Goal: Transaction & Acquisition: Purchase product/service

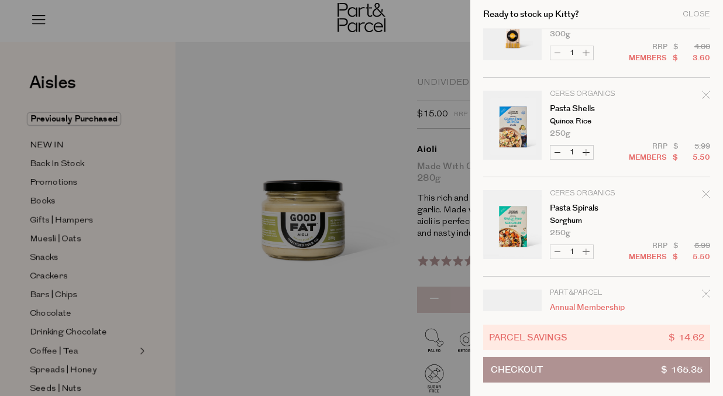
scroll to position [1442, 0]
click at [703, 191] on icon "Remove Pasta Spirals" at bounding box center [706, 195] width 8 height 8
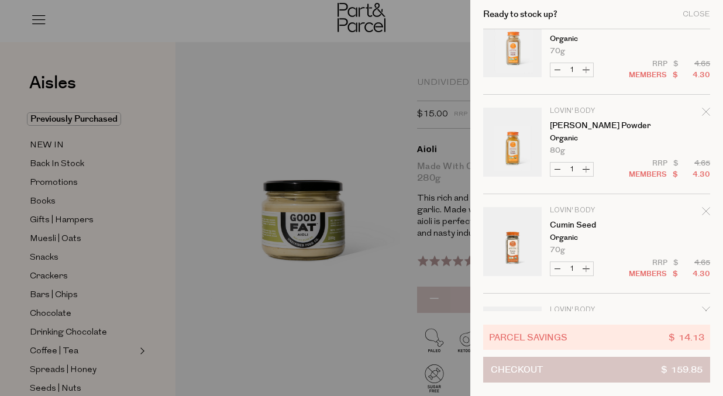
scroll to position [963, 0]
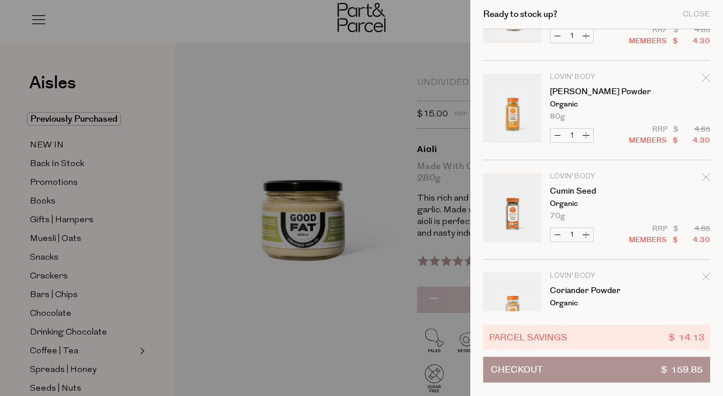
click at [575, 375] on button "Checkout $ 159.85" at bounding box center [596, 370] width 227 height 26
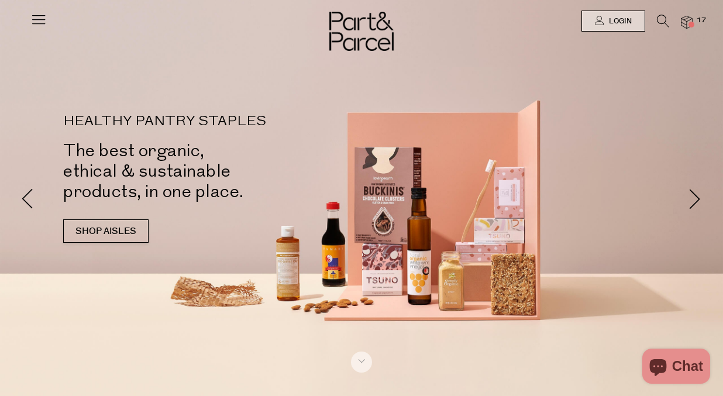
click at [689, 22] on span at bounding box center [691, 25] width 6 height 6
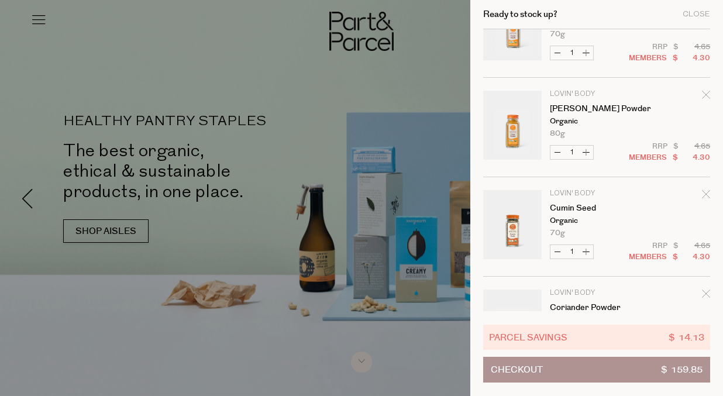
scroll to position [939, 0]
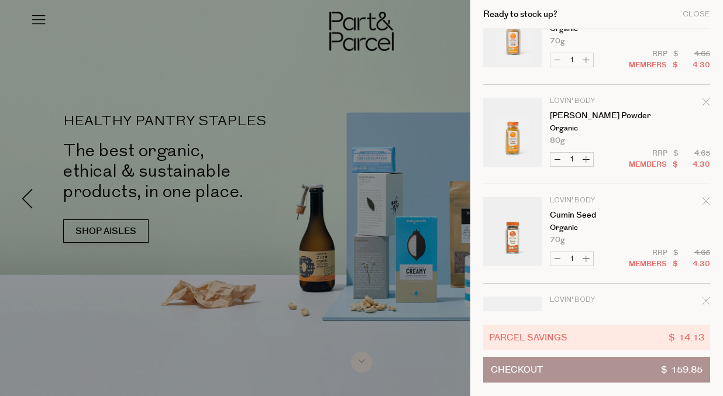
click at [705, 101] on icon "Remove Curry Powder" at bounding box center [706, 102] width 8 height 8
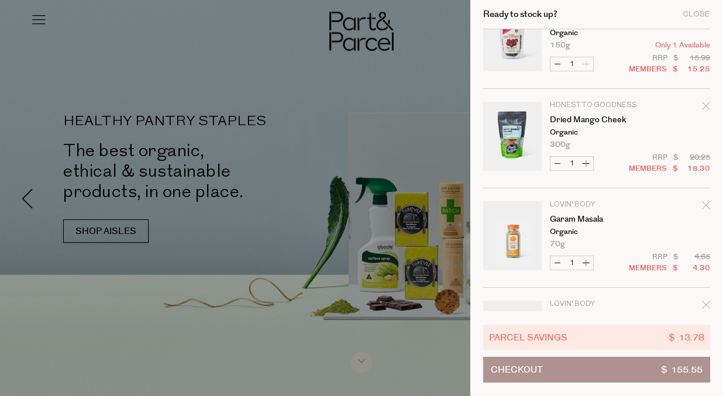
scroll to position [711, 0]
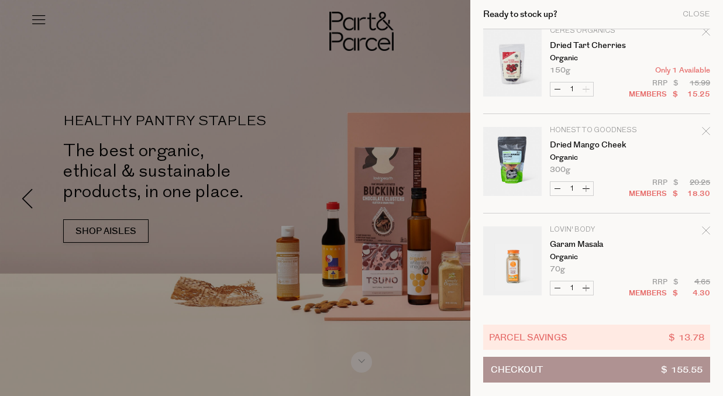
click at [584, 189] on button "Increase Dried Mango Cheek" at bounding box center [586, 188] width 14 height 13
type input "2"
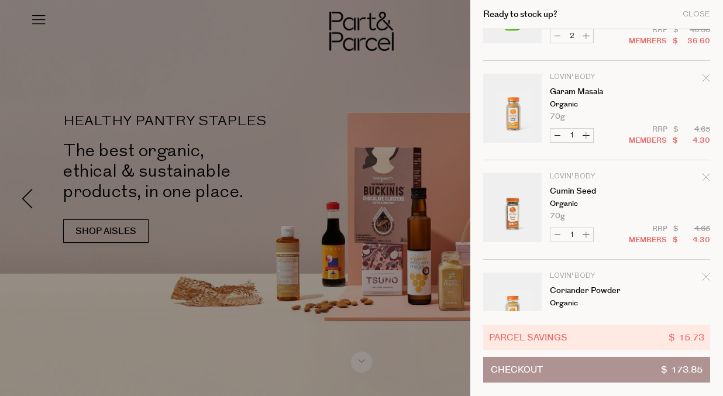
scroll to position [854, 0]
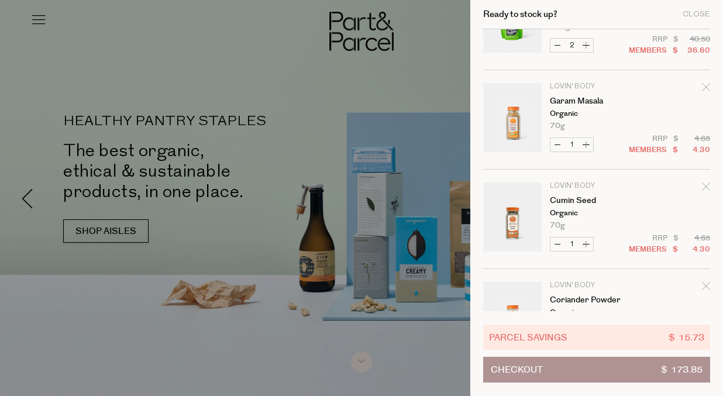
click at [103, 140] on div at bounding box center [361, 198] width 723 height 396
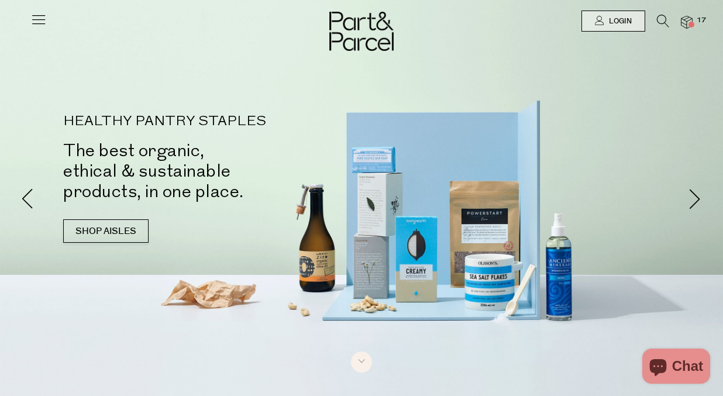
click at [35, 22] on icon at bounding box center [38, 19] width 16 height 16
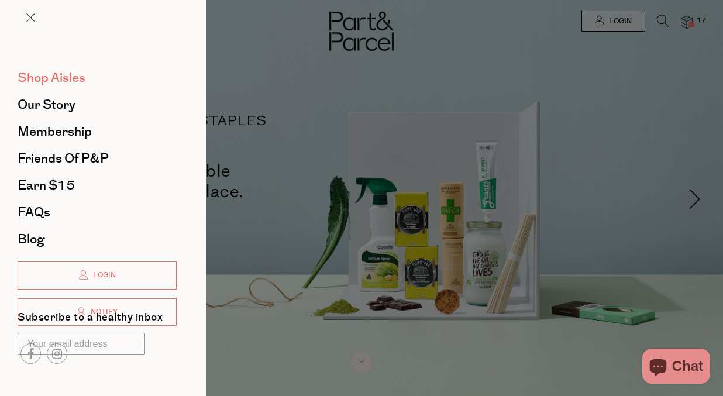
click at [66, 80] on span "Shop Aisles" at bounding box center [52, 77] width 68 height 19
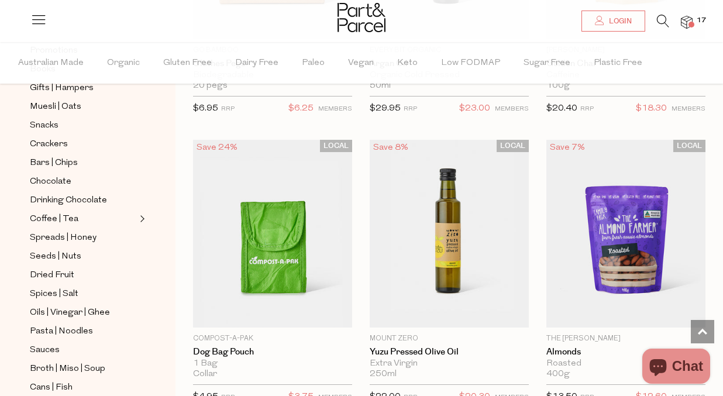
scroll to position [158, 0]
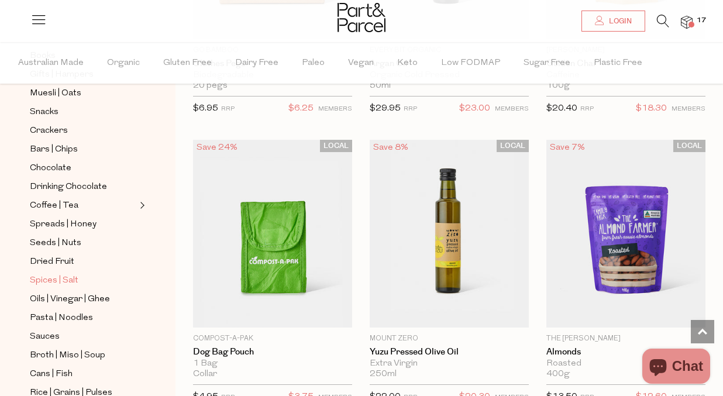
click at [47, 284] on span "Spices | Salt" at bounding box center [54, 281] width 49 height 14
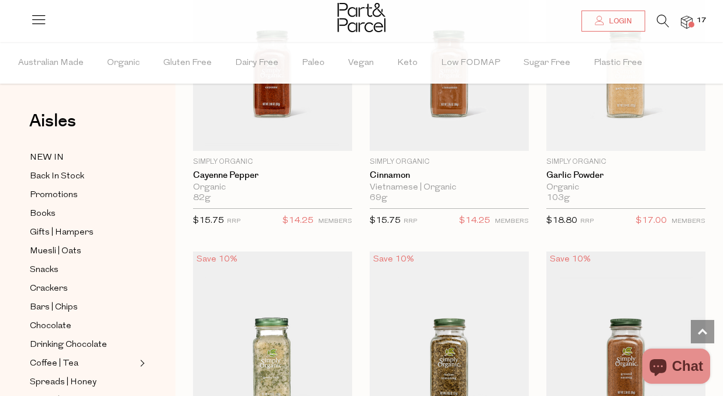
scroll to position [2238, 0]
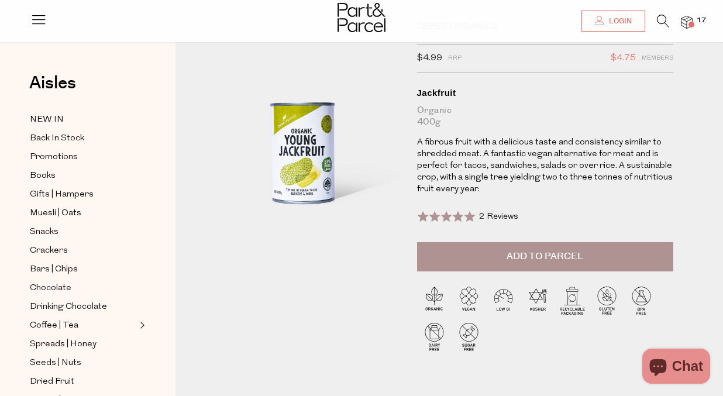
scroll to position [61, 0]
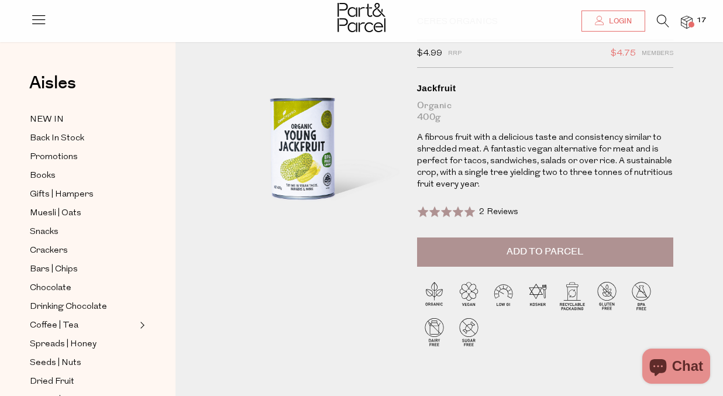
click at [485, 244] on button "Add to Parcel" at bounding box center [545, 251] width 256 height 29
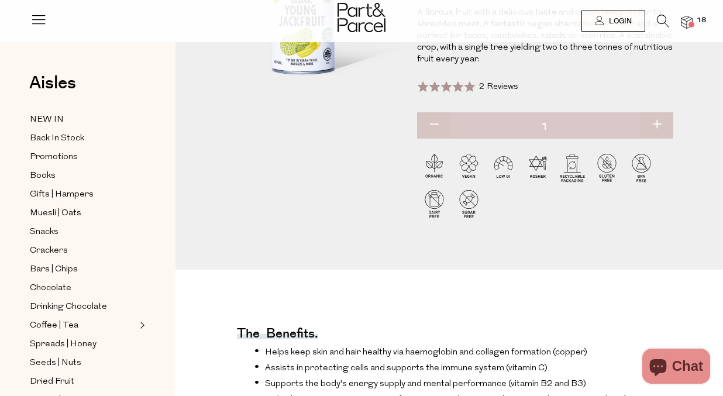
scroll to position [0, 0]
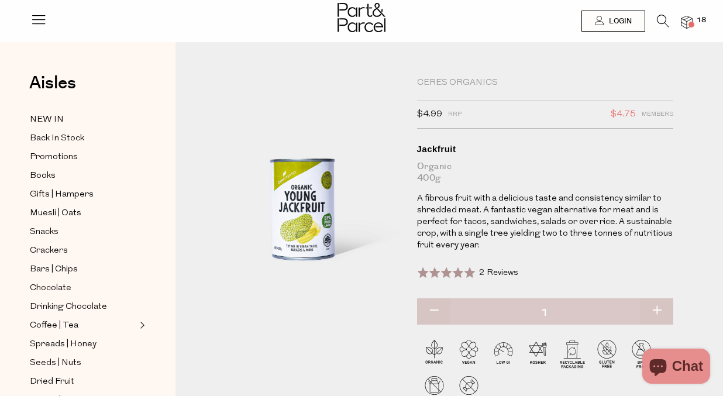
click at [656, 307] on button "button" at bounding box center [656, 311] width 33 height 26
type input "2"
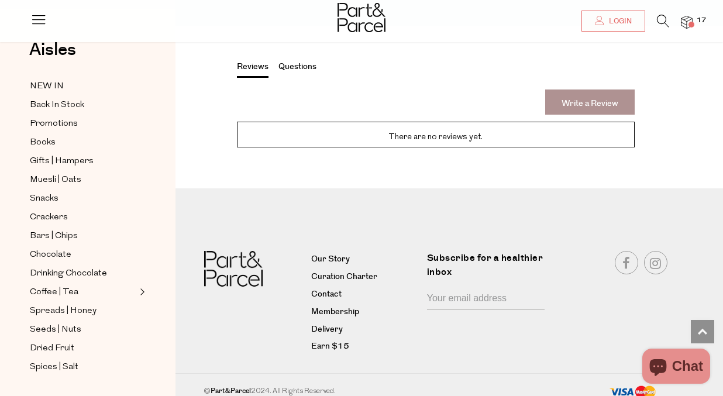
scroll to position [1207, 0]
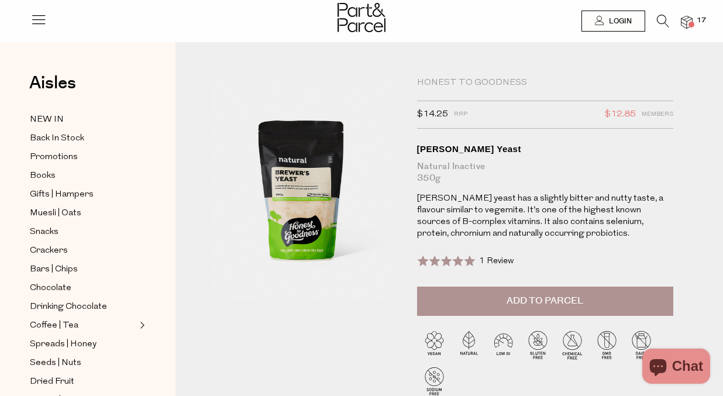
click at [505, 297] on button "Add to Parcel" at bounding box center [545, 301] width 256 height 29
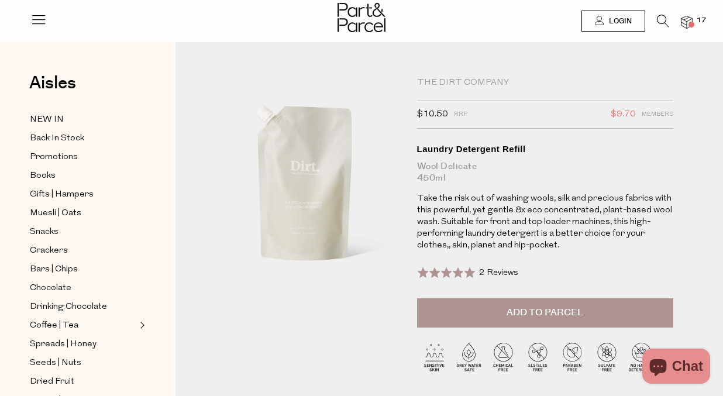
click at [481, 306] on button "Add to Parcel" at bounding box center [545, 312] width 256 height 29
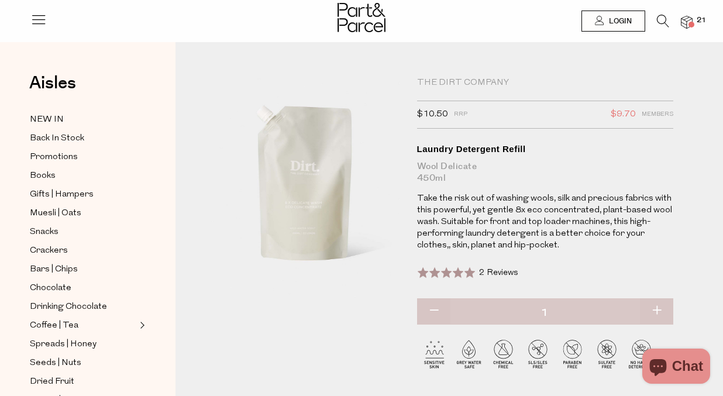
click at [688, 17] on img at bounding box center [687, 22] width 12 height 13
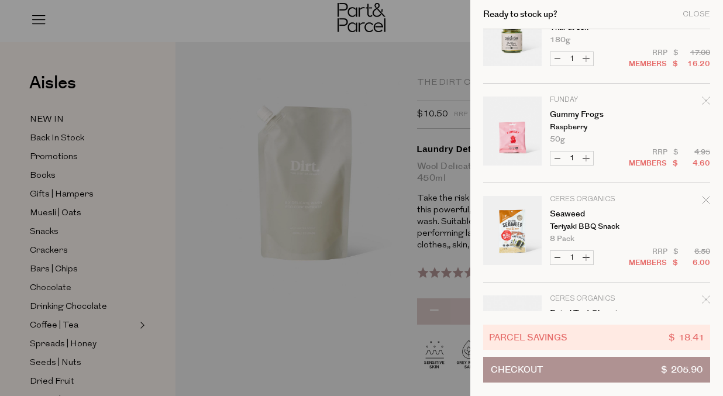
scroll to position [764, 0]
